Goal: Transaction & Acquisition: Purchase product/service

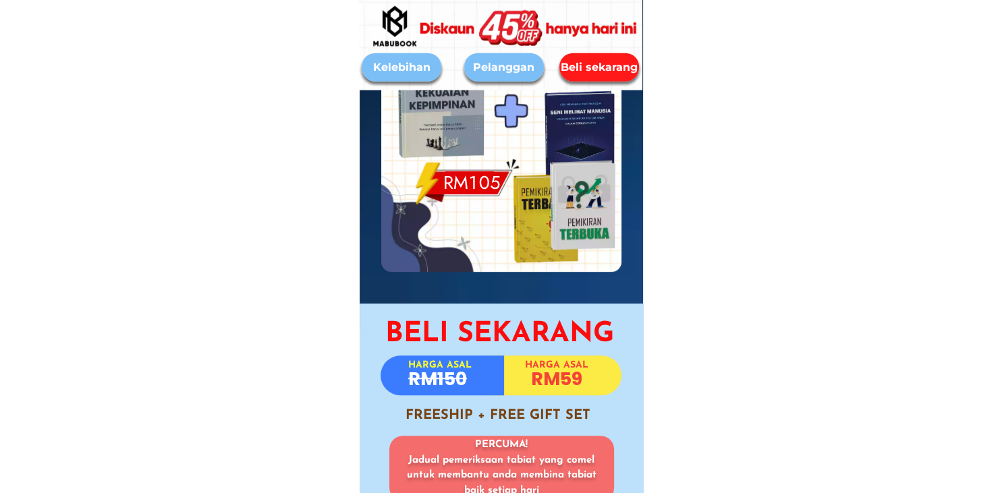
scroll to position [5699, 0]
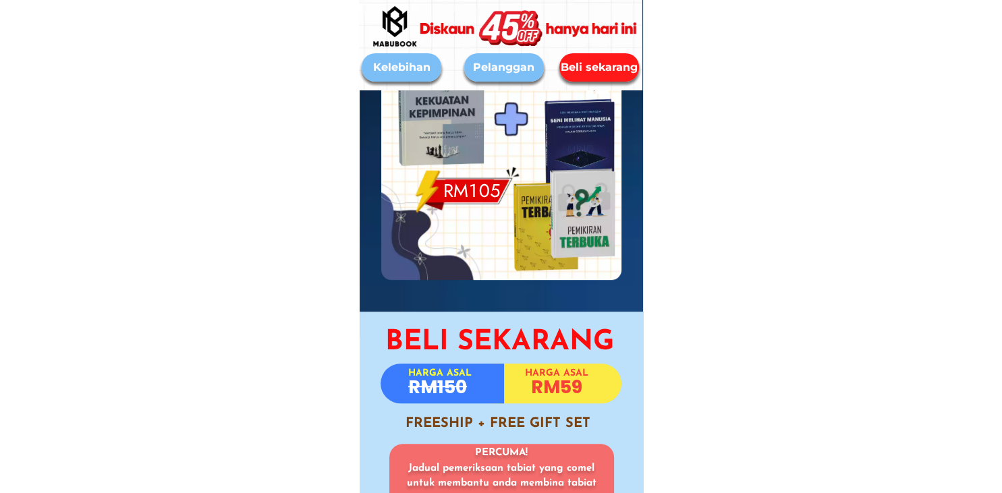
click at [499, 170] on div at bounding box center [545, 228] width 130 height 130
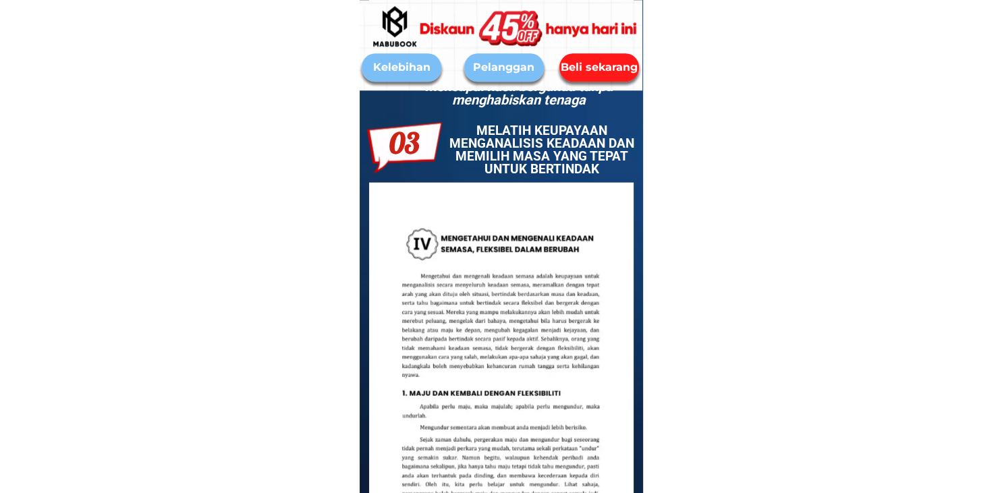
scroll to position [2915, 0]
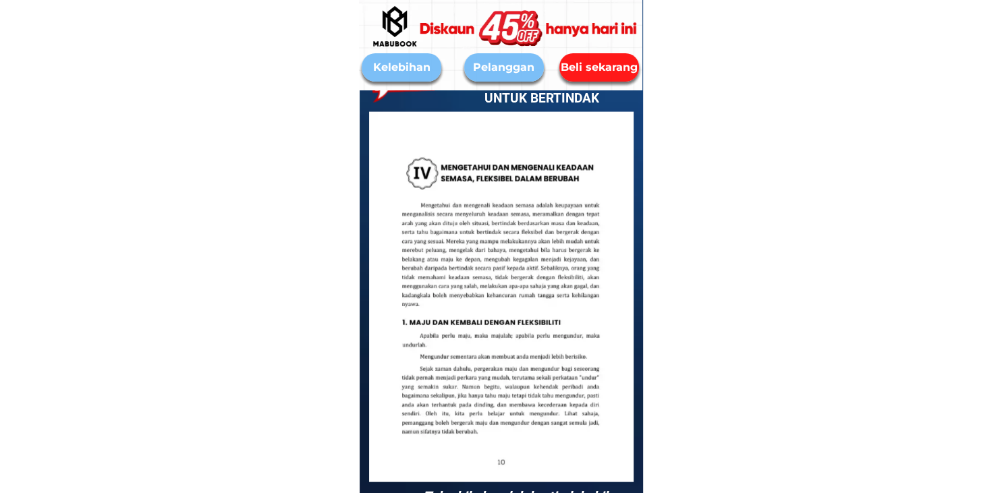
click at [587, 63] on div "Beli sekarang" at bounding box center [599, 67] width 80 height 16
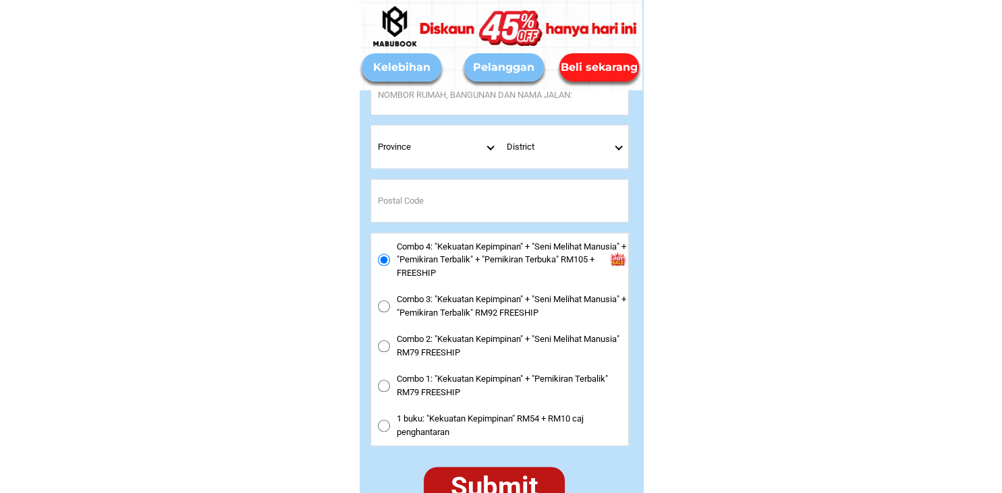
scroll to position [6499, 0]
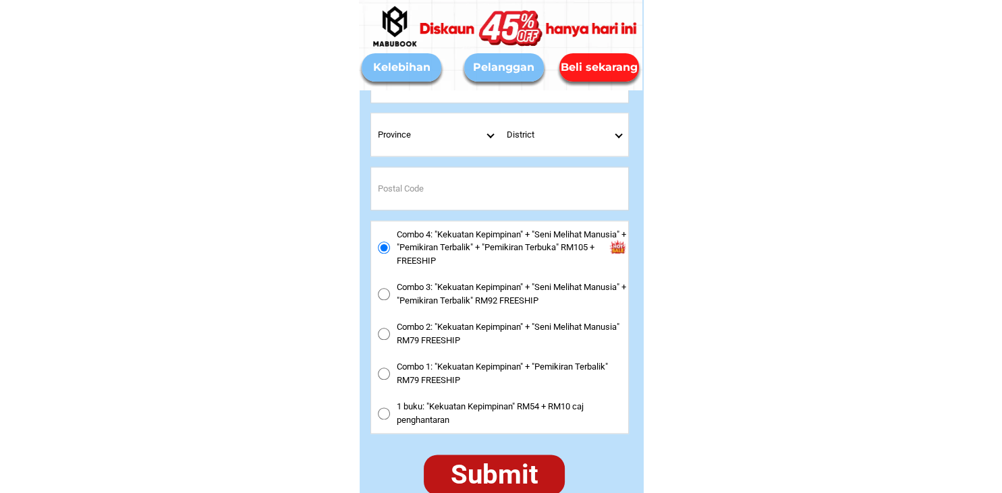
click at [389, 295] on input "Combo 3: "Kekuatan Kepimpinan" + "Seni Melihat Manusia" + "Pemikiran Terbalik" …" at bounding box center [384, 294] width 12 height 12
radio input "true"
click at [380, 251] on input "Combo 4: "Kekuatan Kepimpinan" + "Seni Melihat Manusia" + "Pemikiran Terbalik" …" at bounding box center [384, 248] width 12 height 12
radio input "true"
click at [387, 295] on input "Combo 3: "Kekuatan Kepimpinan" + "Seni Melihat Manusia" + "Pemikiran Terbalik" …" at bounding box center [384, 294] width 12 height 12
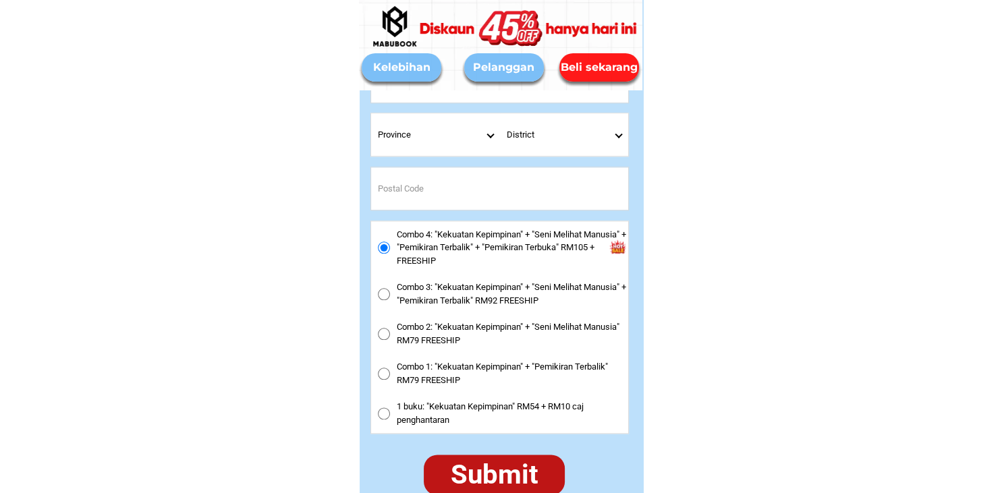
radio input "true"
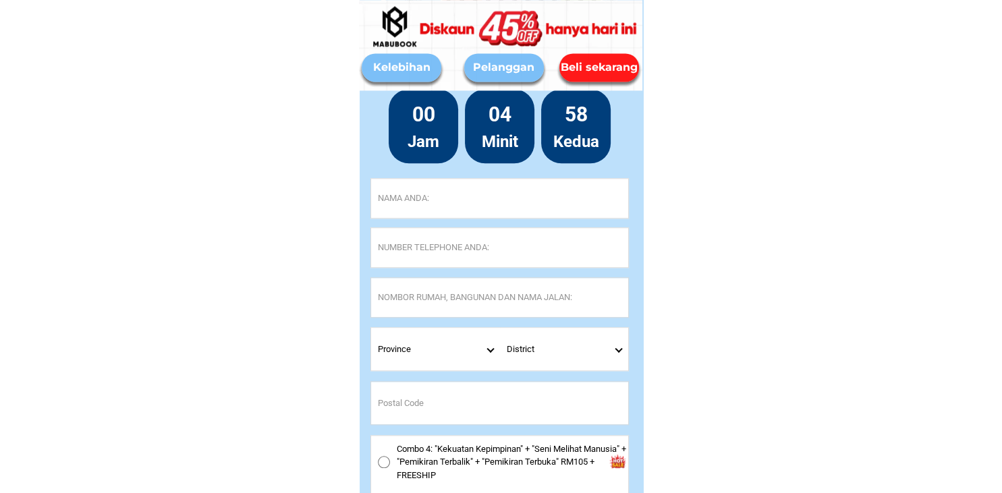
scroll to position [6285, 0]
click at [445, 204] on input "Input full_name" at bounding box center [499, 197] width 257 height 39
type input "zaki"
click at [414, 246] on input "Input phone_number" at bounding box center [499, 246] width 257 height 39
type input "0123233985"
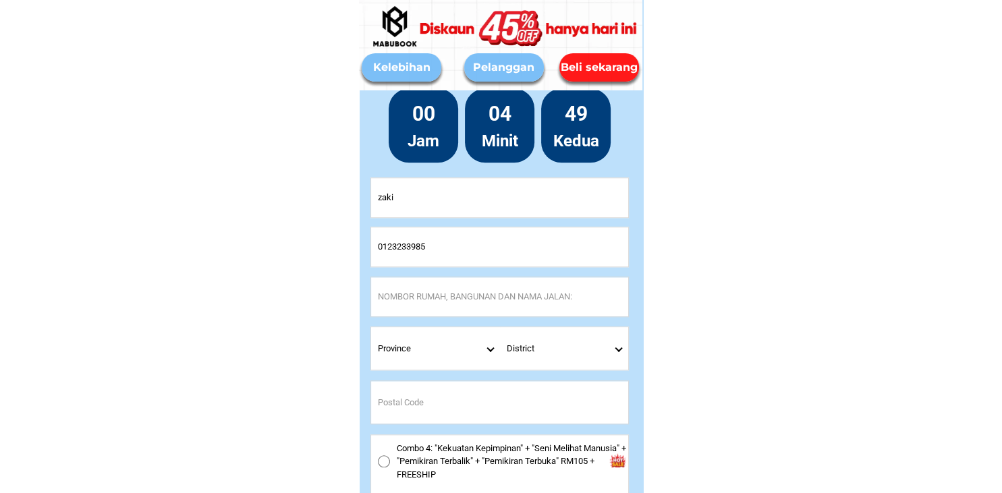
click at [416, 298] on input "Input address" at bounding box center [499, 296] width 257 height 39
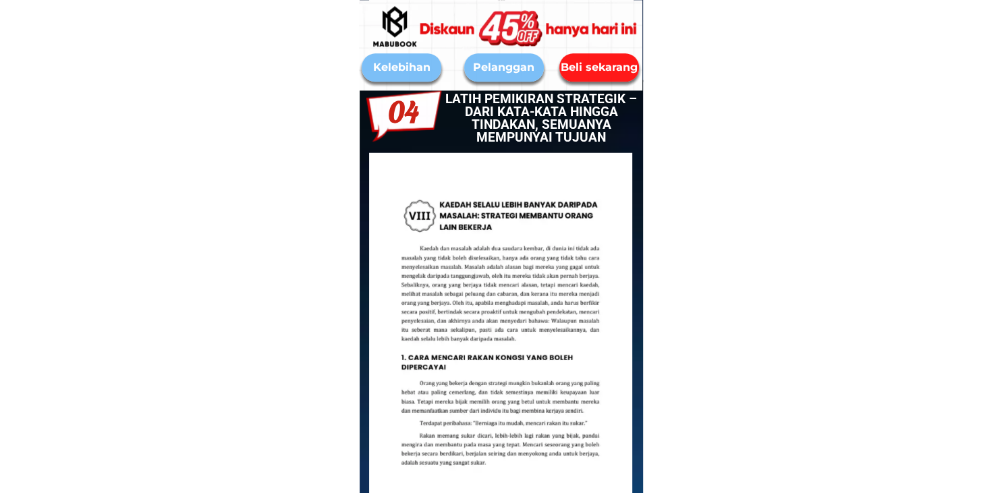
scroll to position [3507, 0]
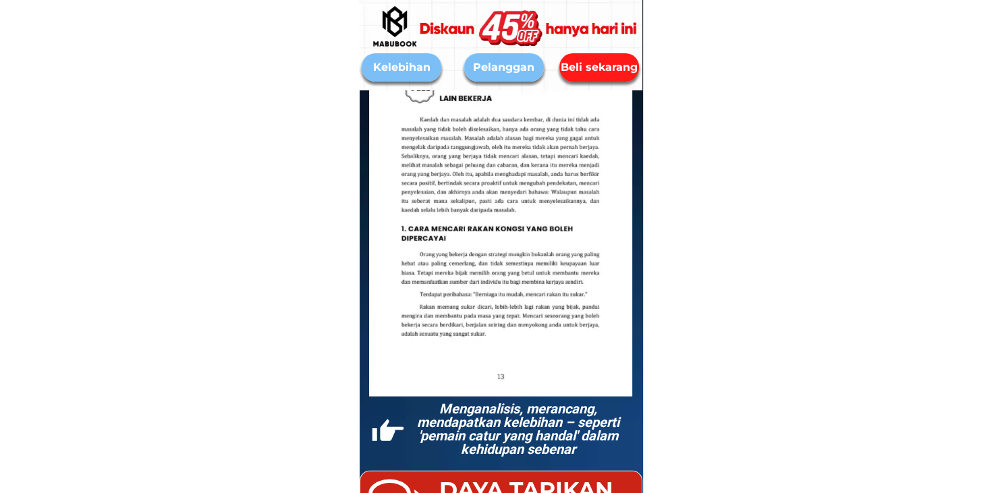
click at [623, 69] on div "Beli sekarang" at bounding box center [599, 67] width 84 height 17
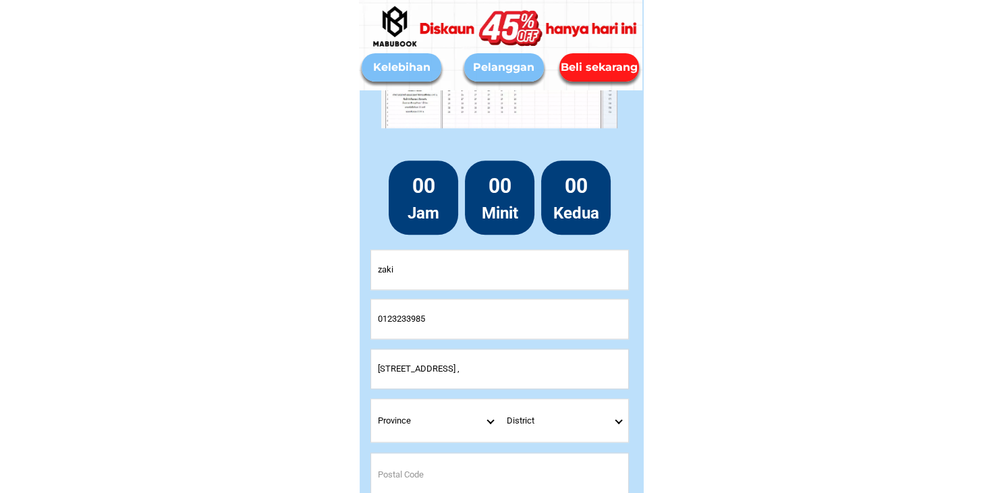
scroll to position [6359, 0]
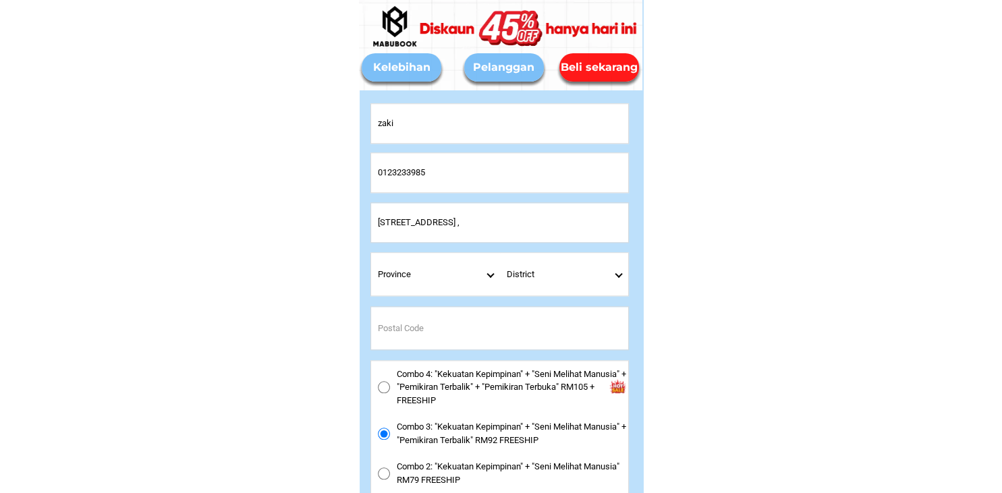
click at [517, 218] on input "[STREET_ADDRESS] ," at bounding box center [499, 222] width 257 height 39
type input "[STREET_ADDRESS]"
click at [371, 253] on select "Province [GEOGRAPHIC_DATA] [GEOGRAPHIC_DATA] [GEOGRAPHIC_DATA] [GEOGRAPHIC_DATA…" at bounding box center [435, 274] width 129 height 42
select select "60_R2932285"
click option "[GEOGRAPHIC_DATA]" at bounding box center [0, 0] width 0 height 0
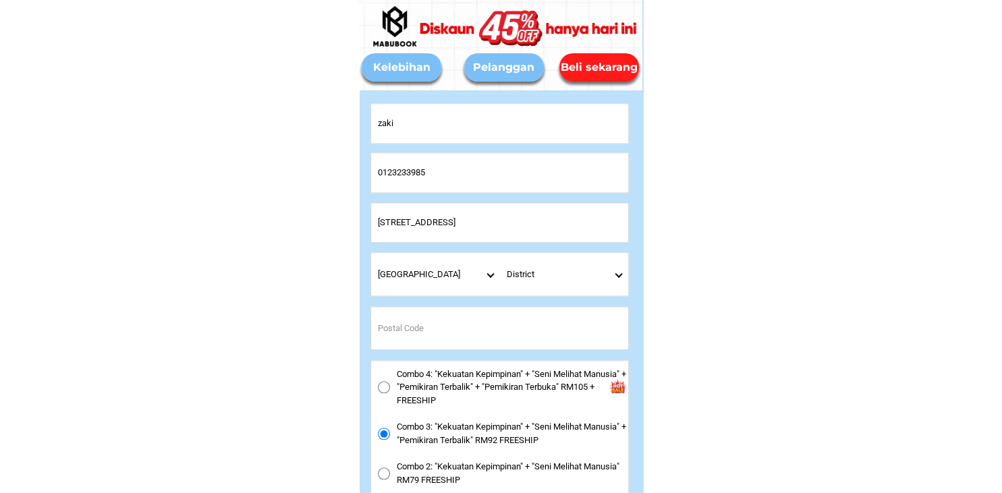
click at [500, 253] on select "District [GEOGRAPHIC_DATA] [GEOGRAPHIC_DATA] [GEOGRAPHIC_DATA] [GEOGRAPHIC_DATA…" at bounding box center [564, 274] width 129 height 42
select select "60_R8001749701"
click option "Kajang" at bounding box center [0, 0] width 0 height 0
click at [418, 331] on input "Input postal_code" at bounding box center [499, 328] width 257 height 42
type input "43000"
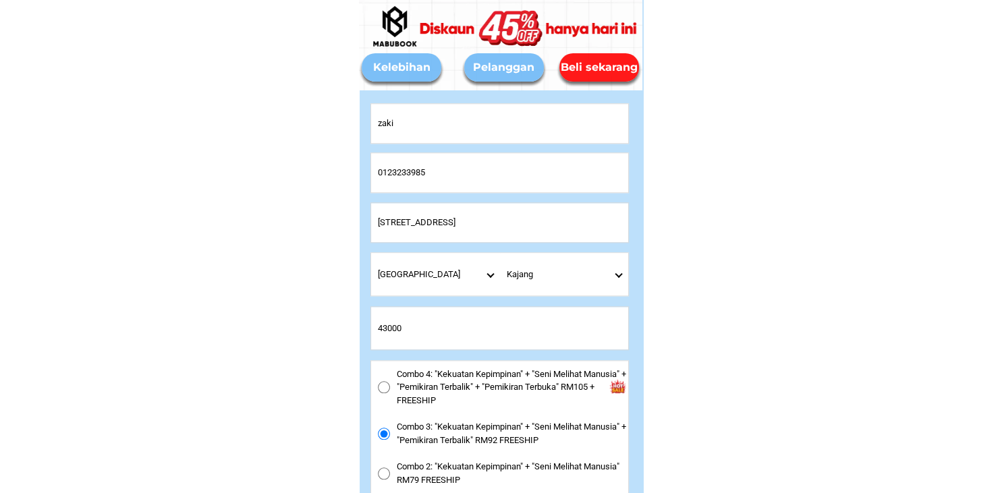
drag, startPoint x: 509, startPoint y: 224, endPoint x: 590, endPoint y: 221, distance: 81.7
click at [590, 221] on input "[STREET_ADDRESS]" at bounding box center [499, 222] width 257 height 39
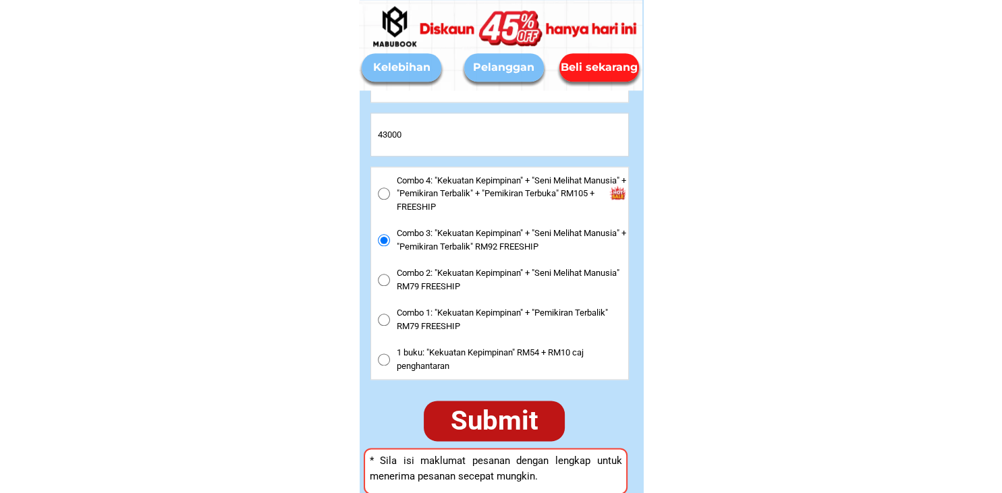
scroll to position [6573, 0]
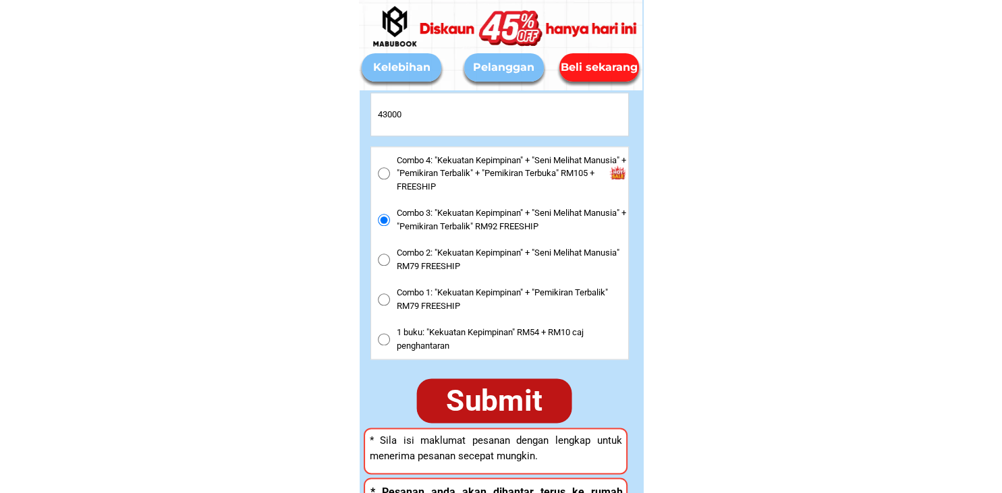
click at [488, 397] on div "Submit" at bounding box center [494, 400] width 171 height 49
type input "[STREET_ADDRESS] ,"
radio input "true"
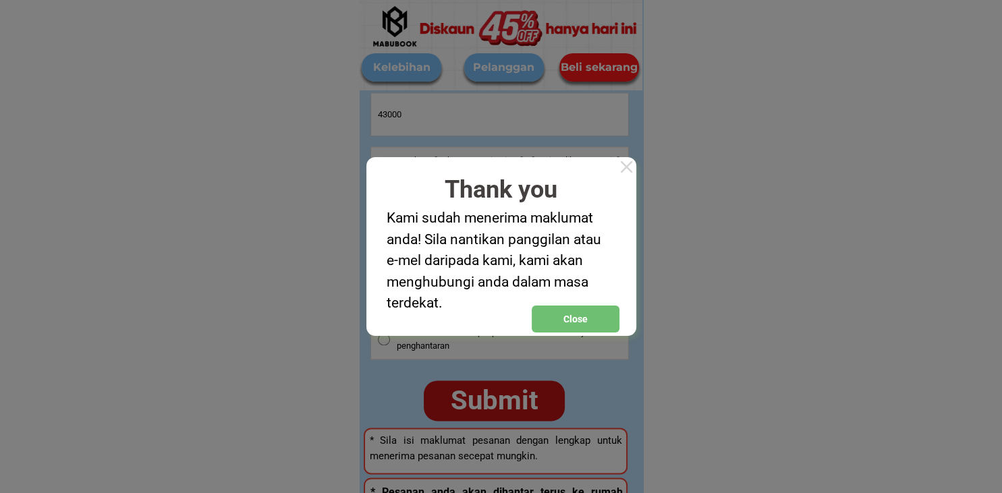
click at [546, 320] on div "Close" at bounding box center [576, 319] width 88 height 14
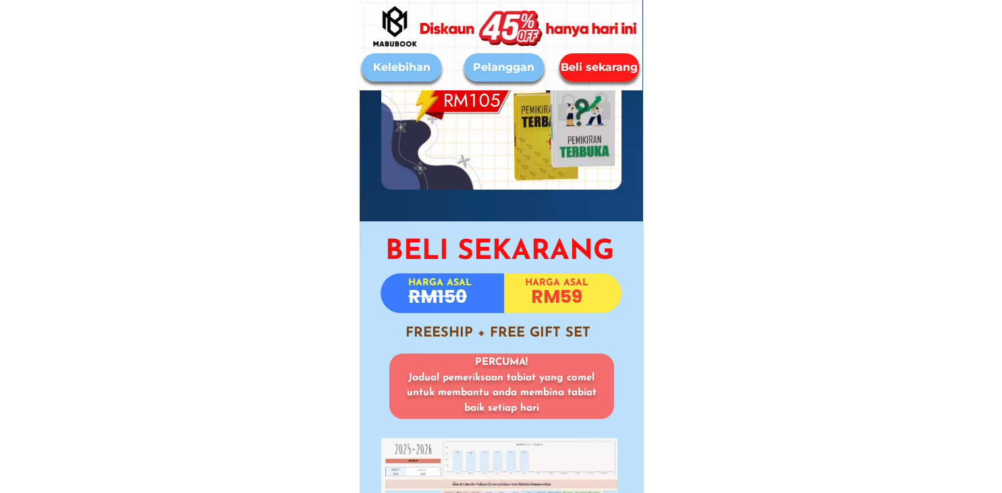
scroll to position [5647, 0]
